Goal: Feedback & Contribution: Leave review/rating

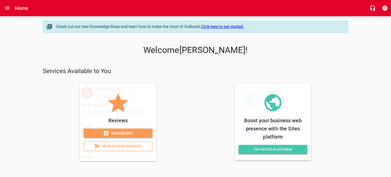
click at [132, 148] on span "New Review Request" at bounding box center [118, 146] width 60 height 6
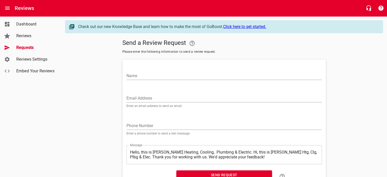
click at [141, 77] on input "Name" at bounding box center [225, 76] width 196 height 8
type input "[PERSON_NAME]"
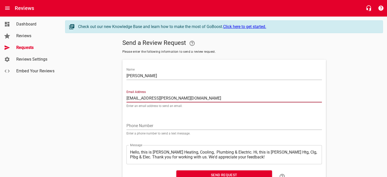
type input "[EMAIL_ADDRESS][PERSON_NAME][DOMAIN_NAME]"
click at [132, 124] on input "tel" at bounding box center [225, 126] width 196 height 8
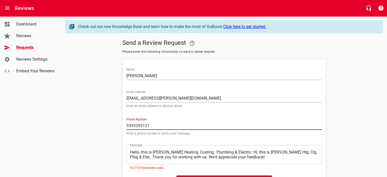
type input "9393395121"
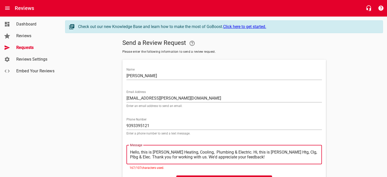
drag, startPoint x: 130, startPoint y: 152, endPoint x: 237, endPoint y: 153, distance: 106.8
click at [237, 153] on textarea "Hello, this is [PERSON_NAME] Heating, Cooling, Plumbing & Electric. Hi, this is…" at bounding box center [224, 155] width 189 height 10
type textarea "Hi, this is [PERSON_NAME] Htg, Clg, Plbg & Elec. Thank you for working with us.…"
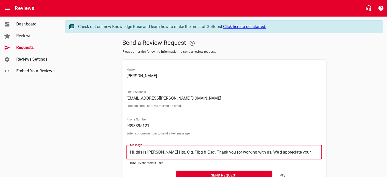
type textarea "Hi, this is [PERSON_NAME] Htg, Clg, Plbg & Elec. Thank you for working with us.…"
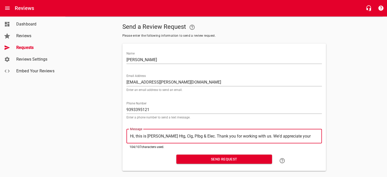
scroll to position [25, 0]
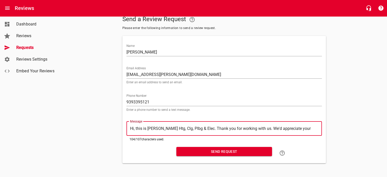
type textarea "Hi, this is [PERSON_NAME] Htg, Clg, Plbg & Elec. Thank you for working with us.…"
click at [210, 151] on span "Send Request" at bounding box center [225, 152] width 88 height 6
